Goal: Information Seeking & Learning: Learn about a topic

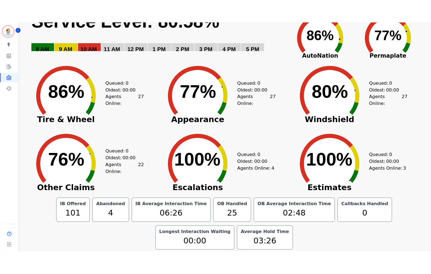
scroll to position [3, 0]
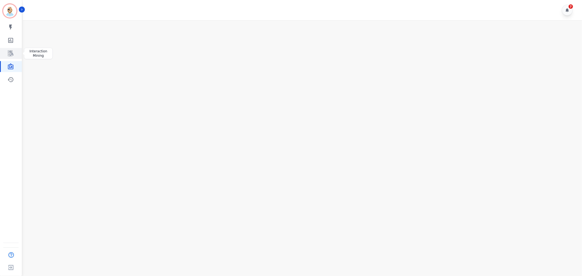
click at [10, 53] on icon "Sidebar" at bounding box center [10, 53] width 7 height 7
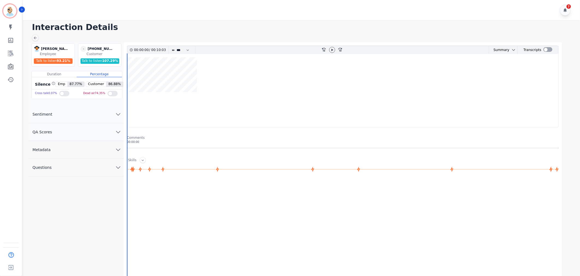
click at [550, 46] on div "00:00:00 / 00:10:03 * * * **** * *** * **** rewind-10 fast-forward-10 Summary A…" at bounding box center [342, 50] width 431 height 8
click at [548, 47] on div at bounding box center [547, 49] width 9 height 5
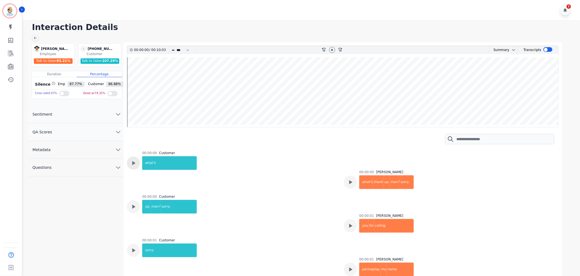
click at [135, 162] on icon at bounding box center [133, 163] width 7 height 7
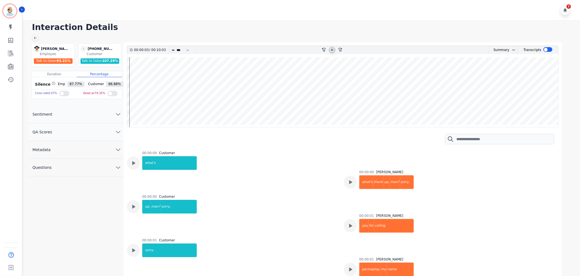
click at [331, 50] on icon at bounding box center [332, 50] width 4 height 4
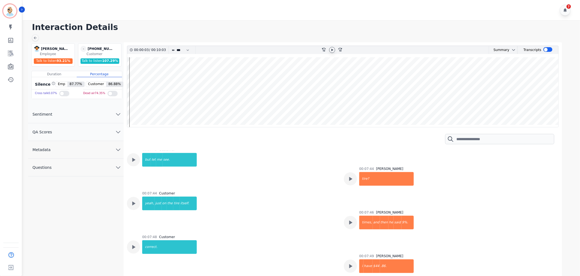
scroll to position [1869, 0]
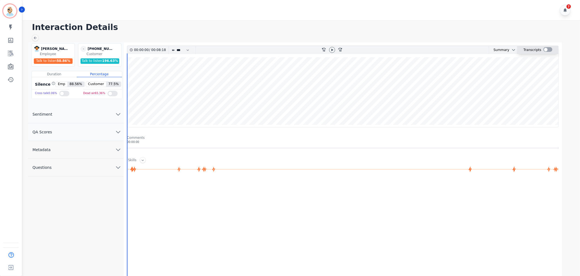
click at [547, 50] on div at bounding box center [547, 49] width 9 height 5
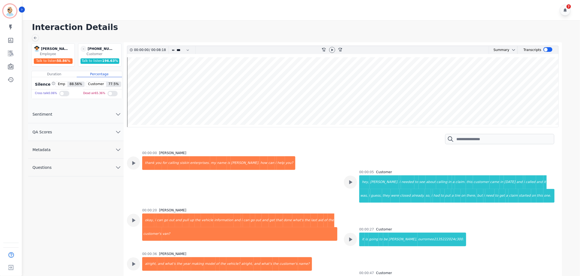
click at [311, 8] on div "7" at bounding box center [302, 10] width 559 height 20
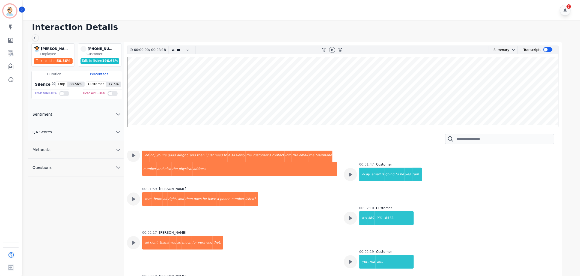
scroll to position [386, 0]
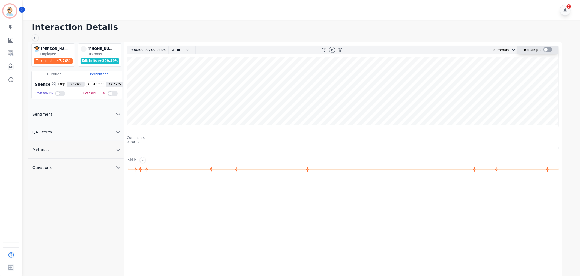
click at [545, 49] on div at bounding box center [547, 49] width 9 height 5
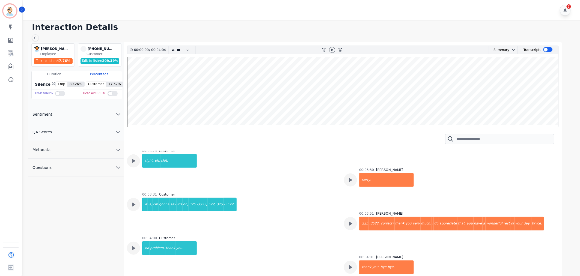
scroll to position [582, 0]
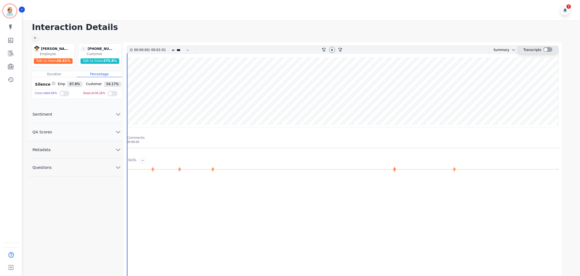
click at [547, 49] on div at bounding box center [547, 49] width 9 height 5
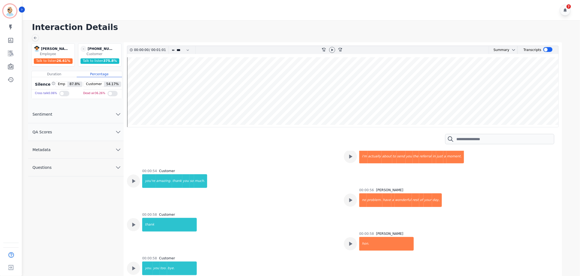
scroll to position [186, 0]
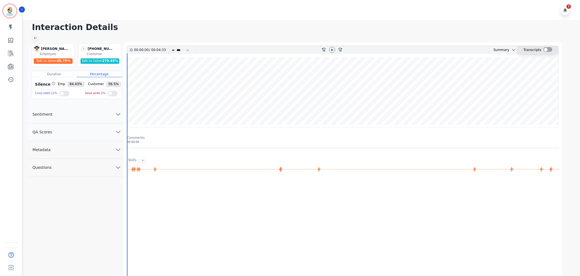
click at [551, 47] on div "Transcripts" at bounding box center [537, 50] width 41 height 8
click at [549, 48] on div at bounding box center [547, 49] width 9 height 5
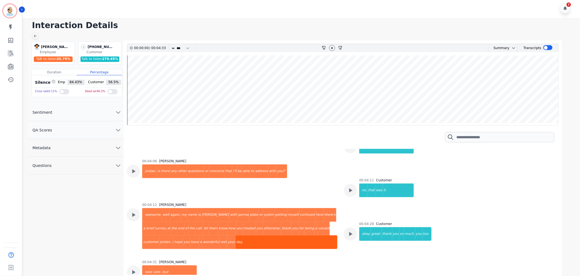
scroll to position [4, 0]
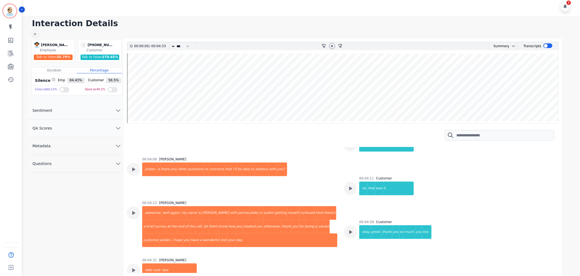
click at [307, 258] on div "00:04:31 [PERSON_NAME] take care. bye" at bounding box center [232, 276] width 210 height 37
click at [241, 258] on div "00:04:31 [PERSON_NAME] take care. bye" at bounding box center [232, 276] width 210 height 37
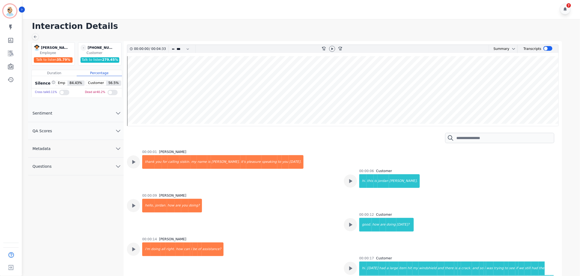
scroll to position [0, 0]
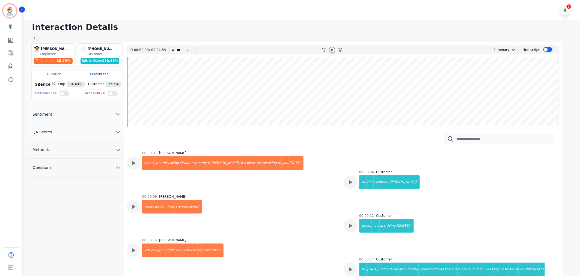
click at [333, 50] on icon at bounding box center [332, 50] width 2 height 2
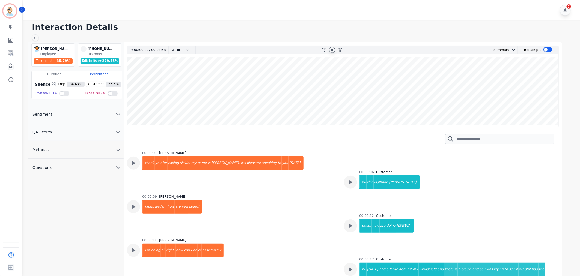
click at [332, 49] on icon at bounding box center [332, 50] width 4 height 4
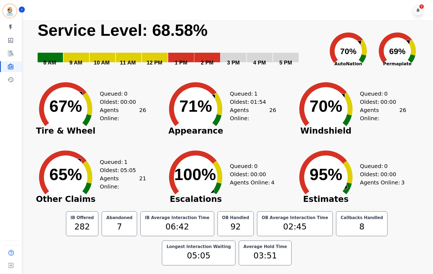
click at [243, 140] on div "Queued: 0 Oldest: 00:00 Agents Online: 4" at bounding box center [253, 173] width 46 height 68
click at [253, 128] on div "Queued: 0 Oldest: 00:00 Agents Online: 26" at bounding box center [253, 105] width 46 height 68
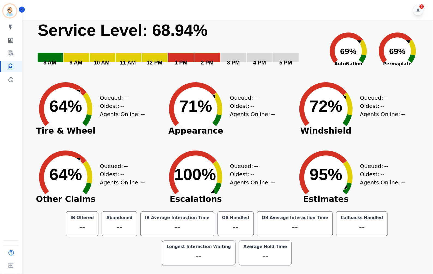
click at [262, 129] on div "Queued: -- Oldest: -- Agents Online: --" at bounding box center [253, 105] width 46 height 68
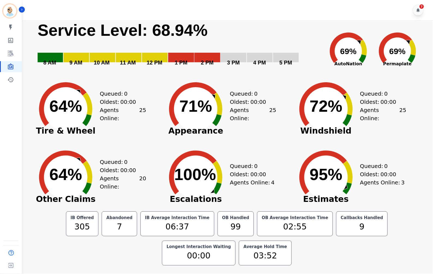
click at [291, 139] on div "Created with Highcharts 10.3.3 100% ​ 100% Escalations Queued: 0 Oldest: 00:00 …" at bounding box center [227, 173] width 130 height 68
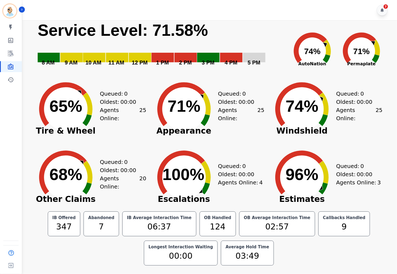
click at [259, 11] on div "7" at bounding box center [210, 10] width 376 height 20
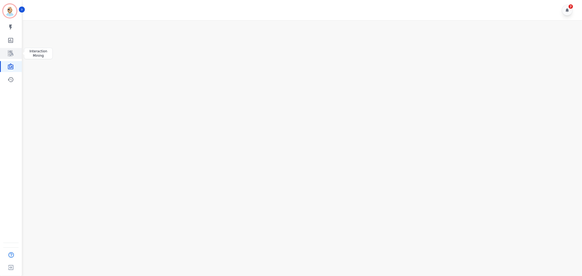
click at [15, 50] on link "Sidebar" at bounding box center [11, 53] width 21 height 11
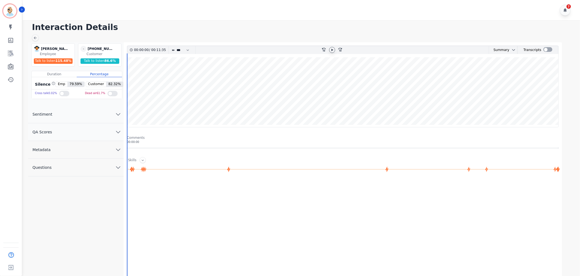
click at [331, 48] on icon at bounding box center [332, 50] width 4 height 4
click at [336, 31] on h1 "Interaction Details" at bounding box center [303, 27] width 542 height 10
click at [547, 49] on div at bounding box center [547, 49] width 9 height 5
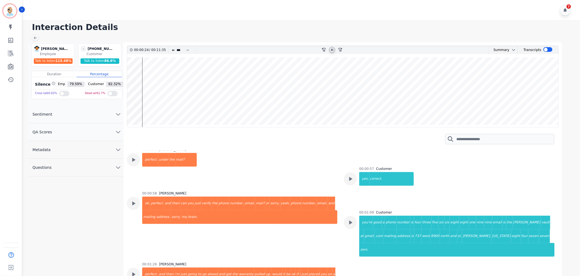
scroll to position [161, 0]
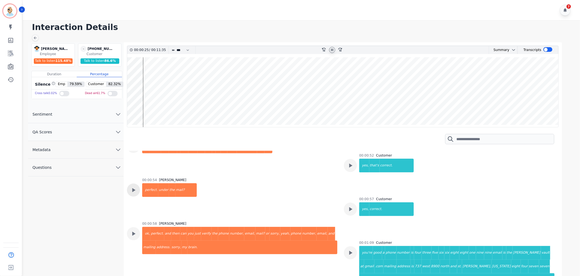
click at [137, 187] on icon at bounding box center [133, 190] width 7 height 7
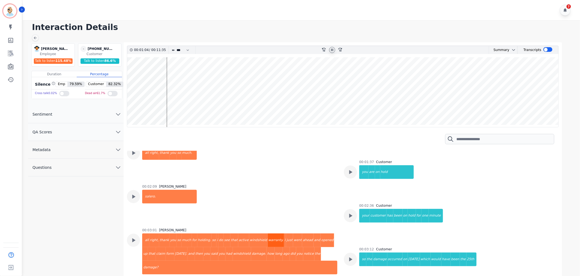
scroll to position [373, 0]
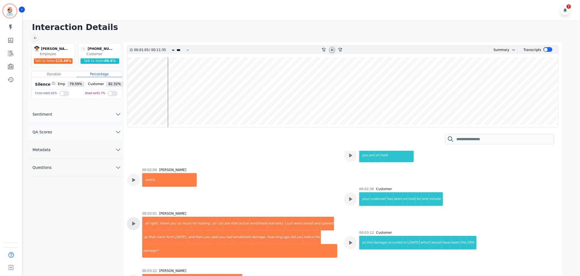
click at [131, 220] on icon at bounding box center [133, 223] width 7 height 7
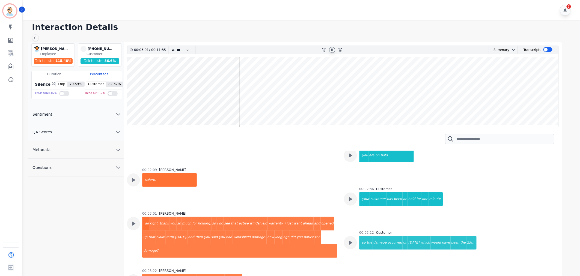
click at [332, 51] on icon at bounding box center [332, 50] width 4 height 4
click at [329, 53] on div at bounding box center [332, 50] width 8 height 8
click at [332, 50] on icon at bounding box center [332, 50] width 2 height 2
click at [348, 239] on icon at bounding box center [350, 242] width 7 height 7
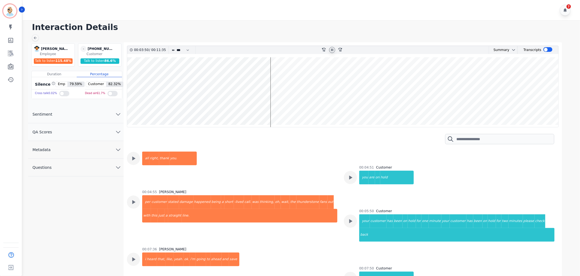
scroll to position [798, 0]
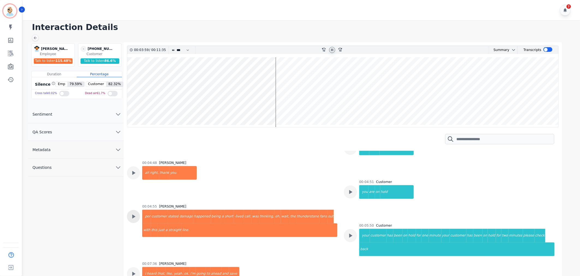
click at [133, 213] on icon at bounding box center [133, 216] width 7 height 7
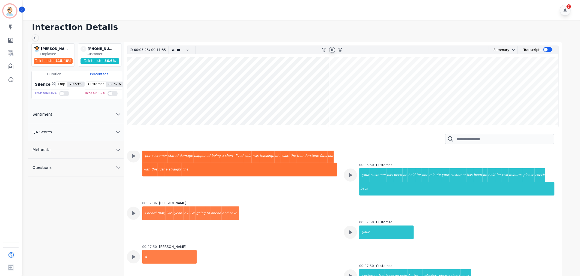
scroll to position [888, 0]
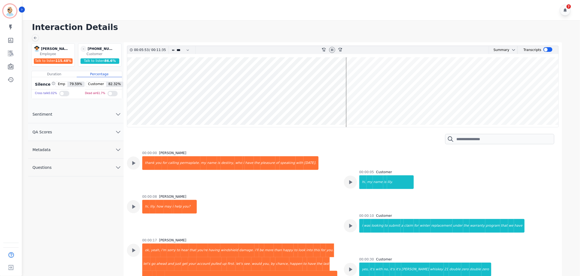
scroll to position [888, 0]
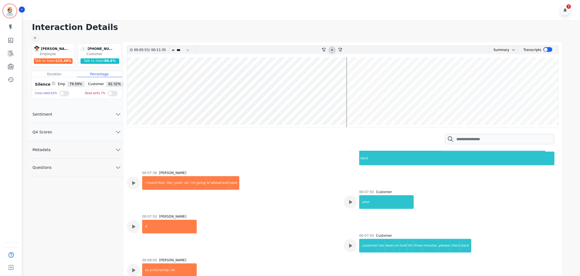
click at [332, 49] on icon at bounding box center [332, 50] width 4 height 4
click at [161, 7] on div "7" at bounding box center [302, 10] width 559 height 20
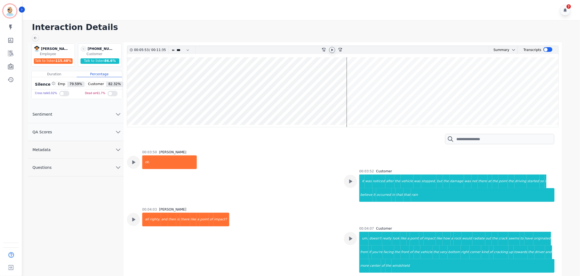
scroll to position [585, 0]
